Goal: Navigation & Orientation: Find specific page/section

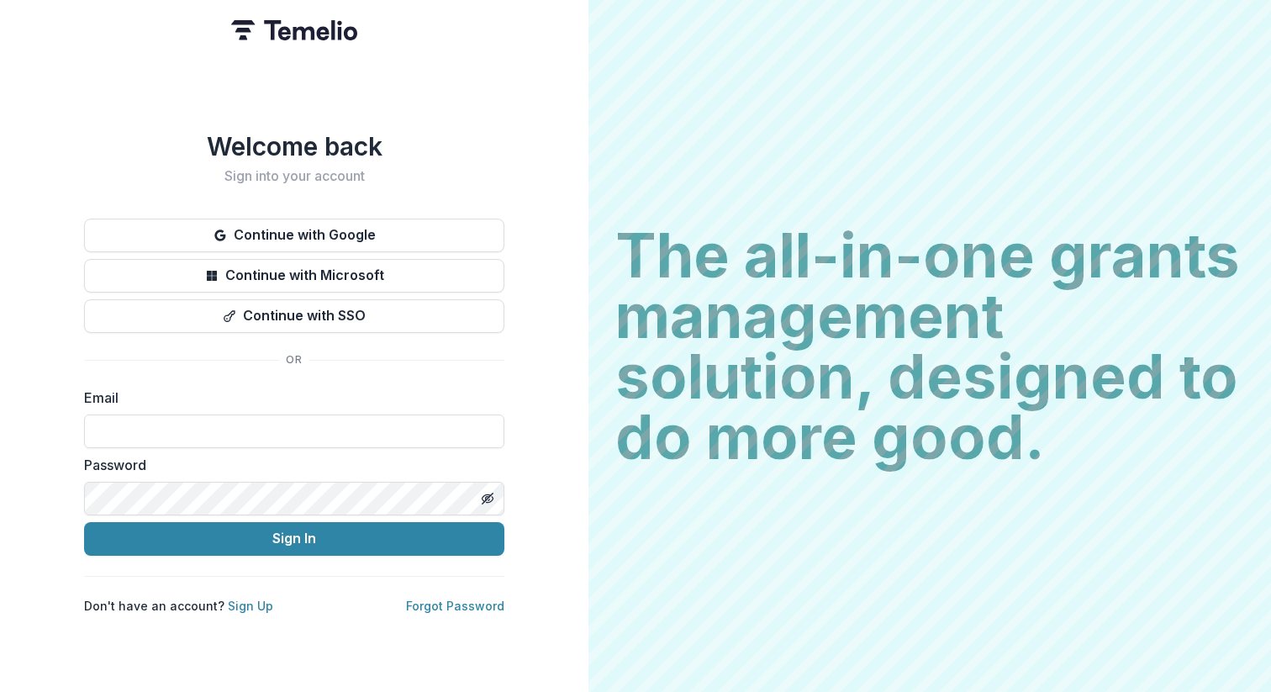
click at [356, 226] on button "Continue with Google" at bounding box center [294, 236] width 420 height 34
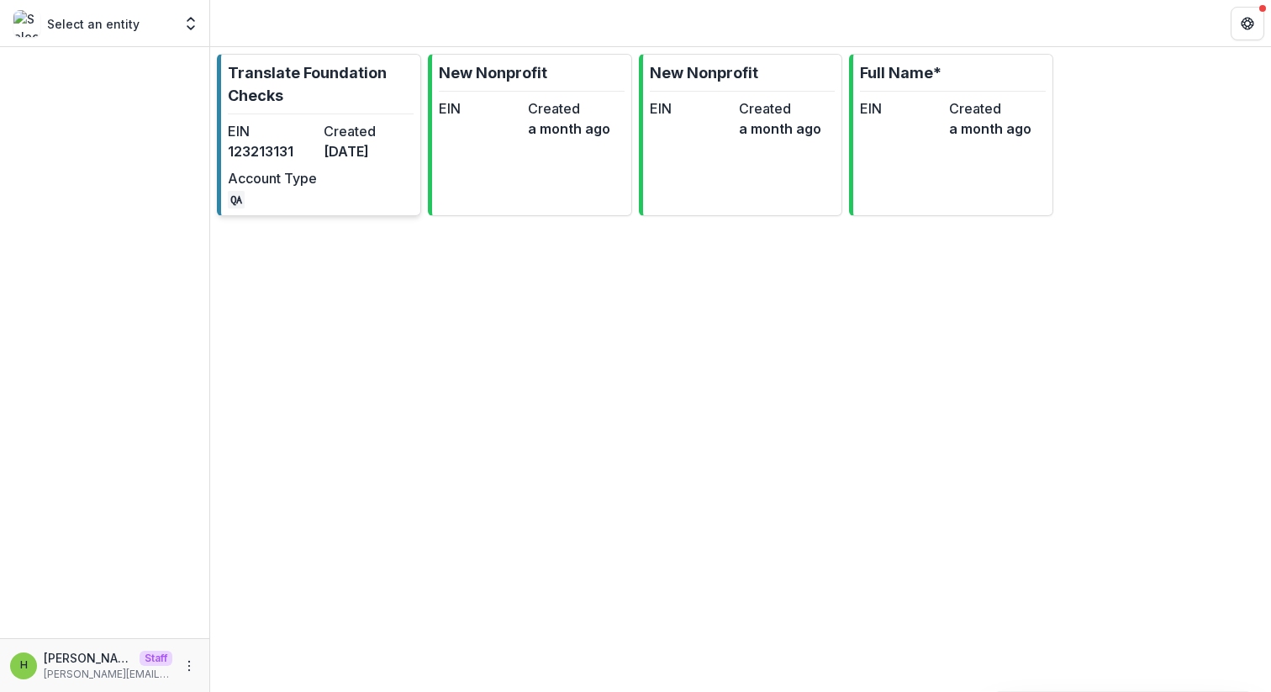
click at [291, 150] on dd "123213131" at bounding box center [272, 151] width 89 height 20
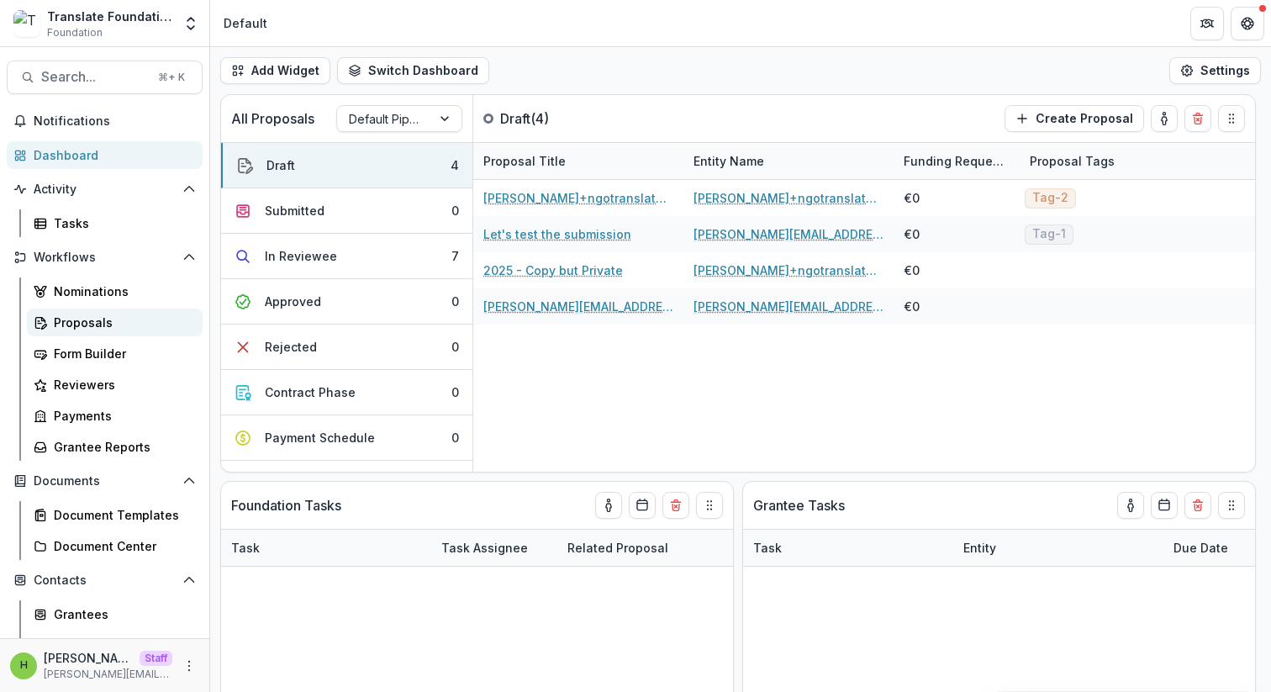
click at [114, 314] on div "Proposals" at bounding box center [121, 323] width 135 height 18
